Goal: Obtain resource: Download file/media

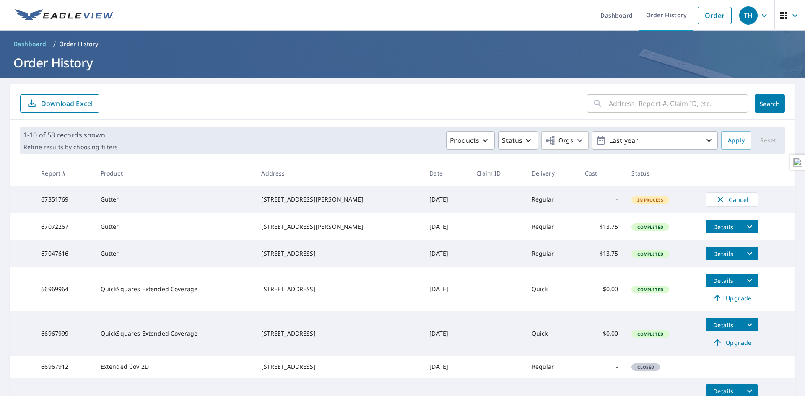
click at [744, 227] on icon "filesDropdownBtn-67072267" at bounding box center [749, 227] width 10 height 10
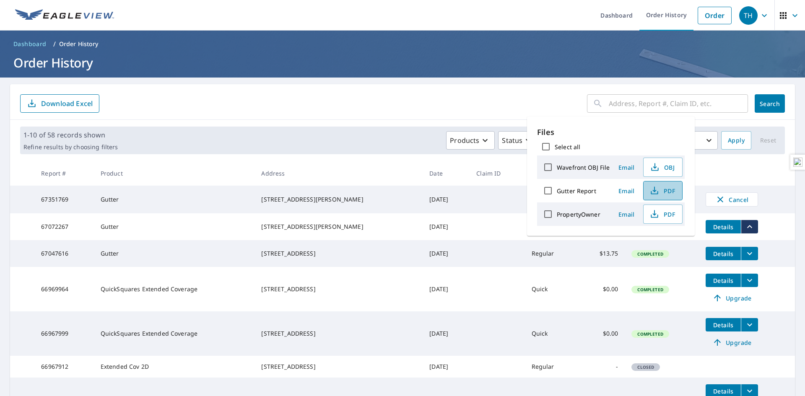
click at [668, 193] on span "PDF" at bounding box center [661, 191] width 27 height 10
click at [555, 13] on ul "Dashboard Order History Order" at bounding box center [427, 15] width 617 height 31
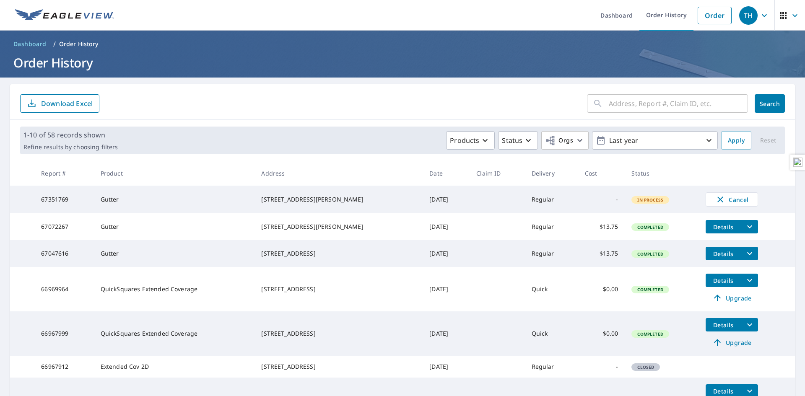
click at [293, 197] on div "[STREET_ADDRESS][PERSON_NAME]" at bounding box center [338, 199] width 155 height 8
